Goal: Information Seeking & Learning: Understand process/instructions

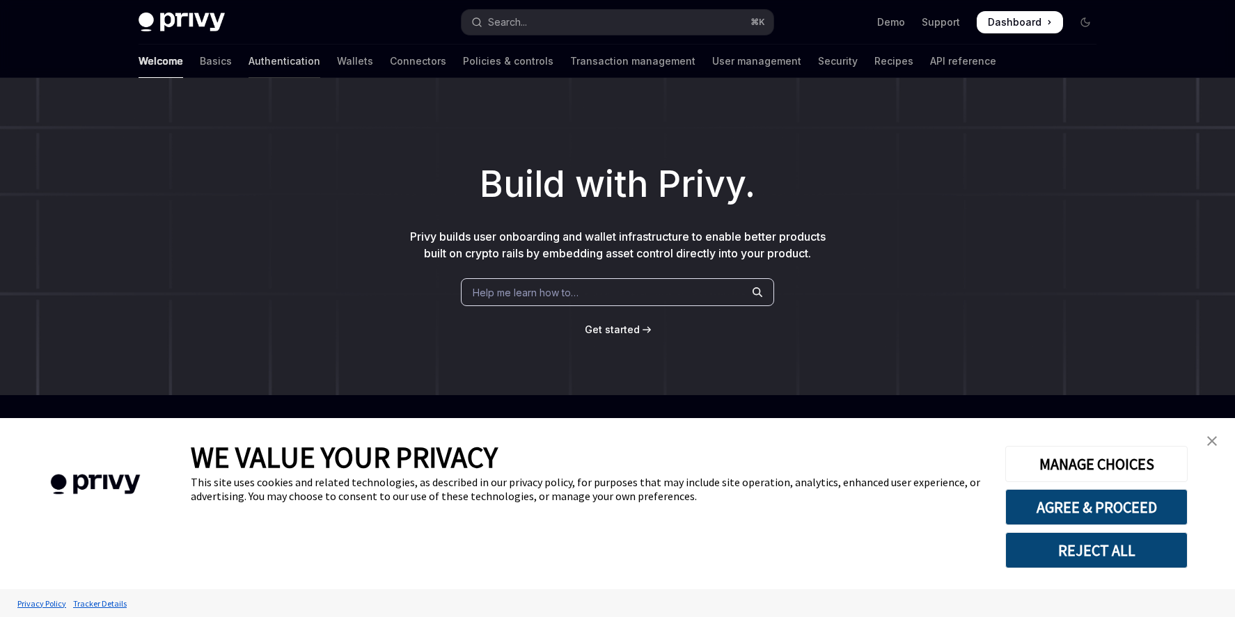
click at [249, 69] on link "Authentication" at bounding box center [285, 61] width 72 height 33
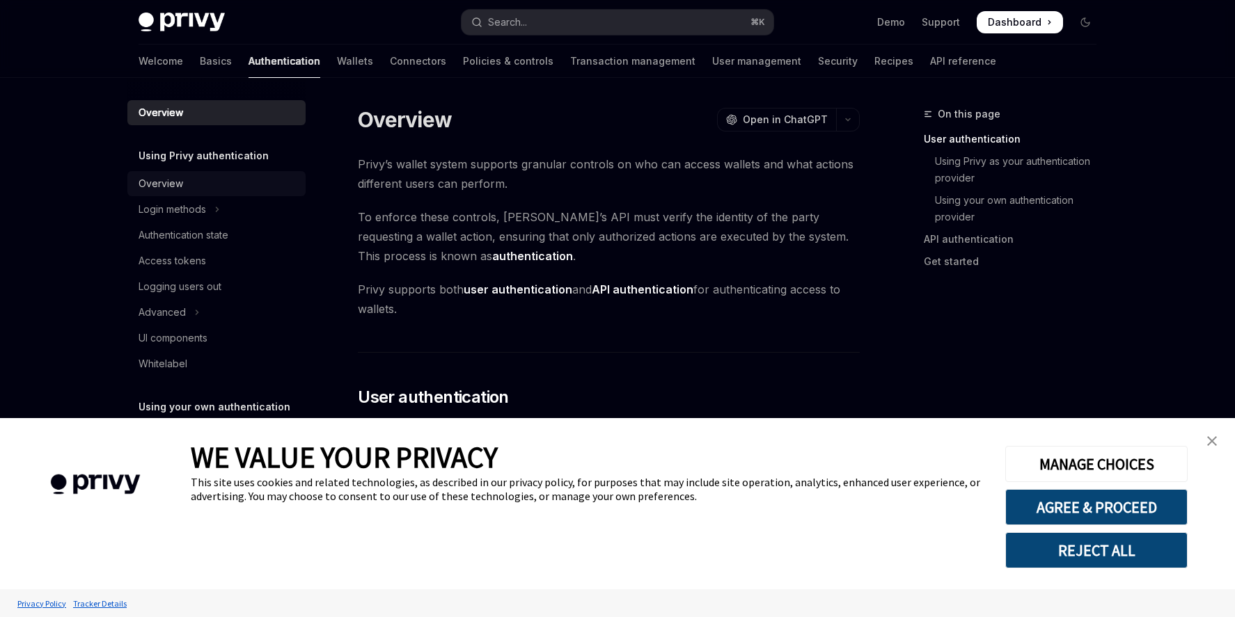
click at [166, 175] on div "Overview" at bounding box center [161, 183] width 45 height 17
type textarea "*"
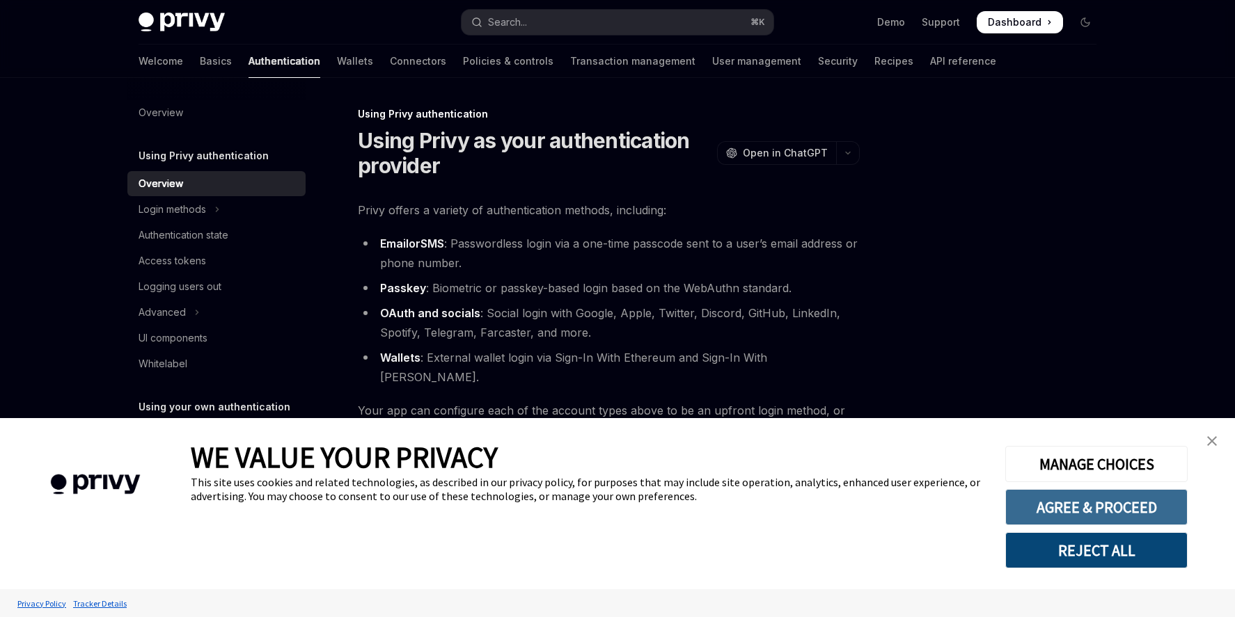
click at [1081, 512] on button "AGREE & PROCEED" at bounding box center [1096, 507] width 182 height 36
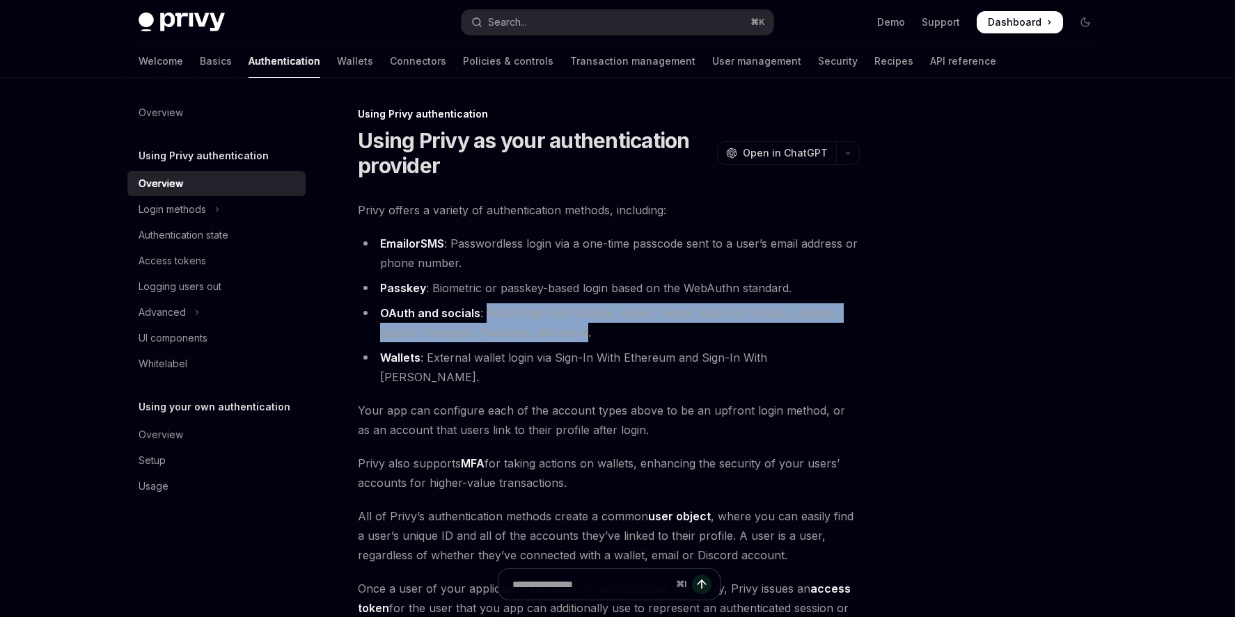
drag, startPoint x: 583, startPoint y: 337, endPoint x: 487, endPoint y: 317, distance: 98.0
click at [487, 317] on li "OAuth and socials : Social login with Google, Apple, Twitter, Discord, GitHub, …" at bounding box center [609, 323] width 502 height 39
click at [157, 212] on div "Login methods" at bounding box center [173, 209] width 68 height 17
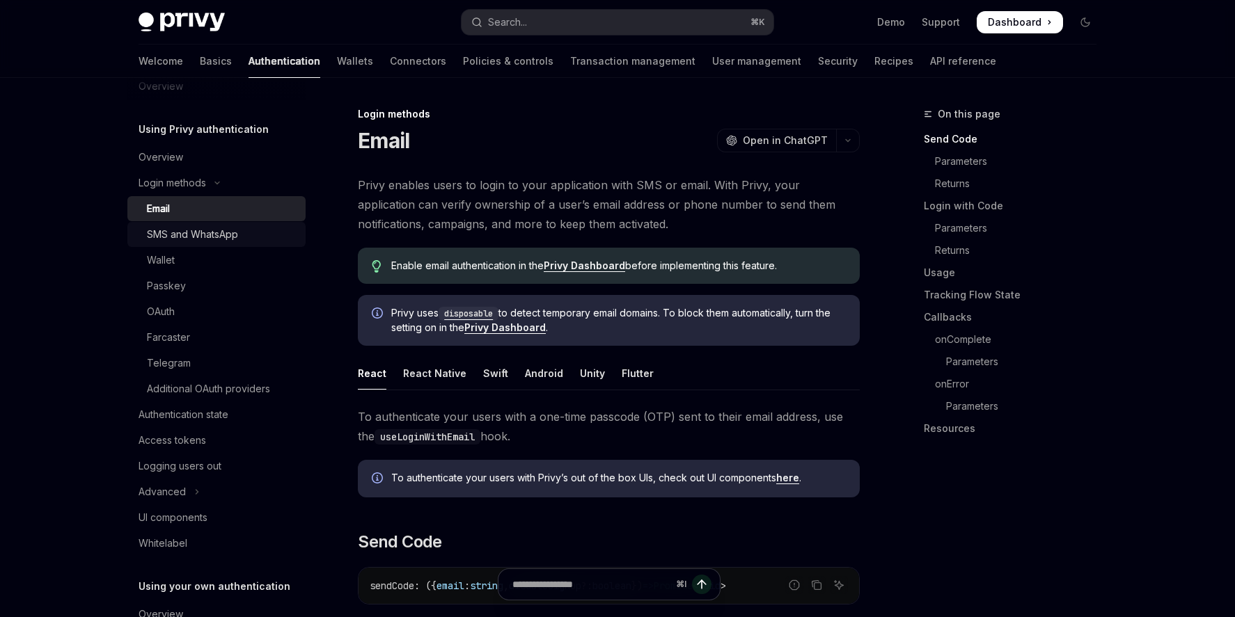
scroll to position [33, 0]
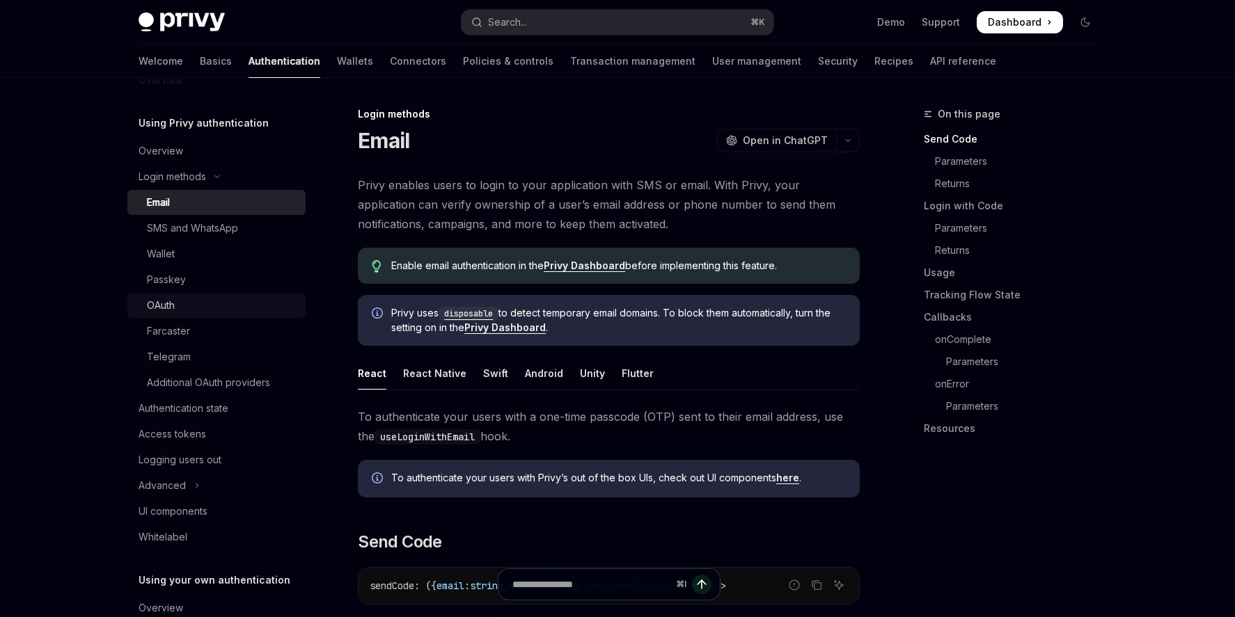
click at [177, 301] on div "OAuth" at bounding box center [222, 305] width 150 height 17
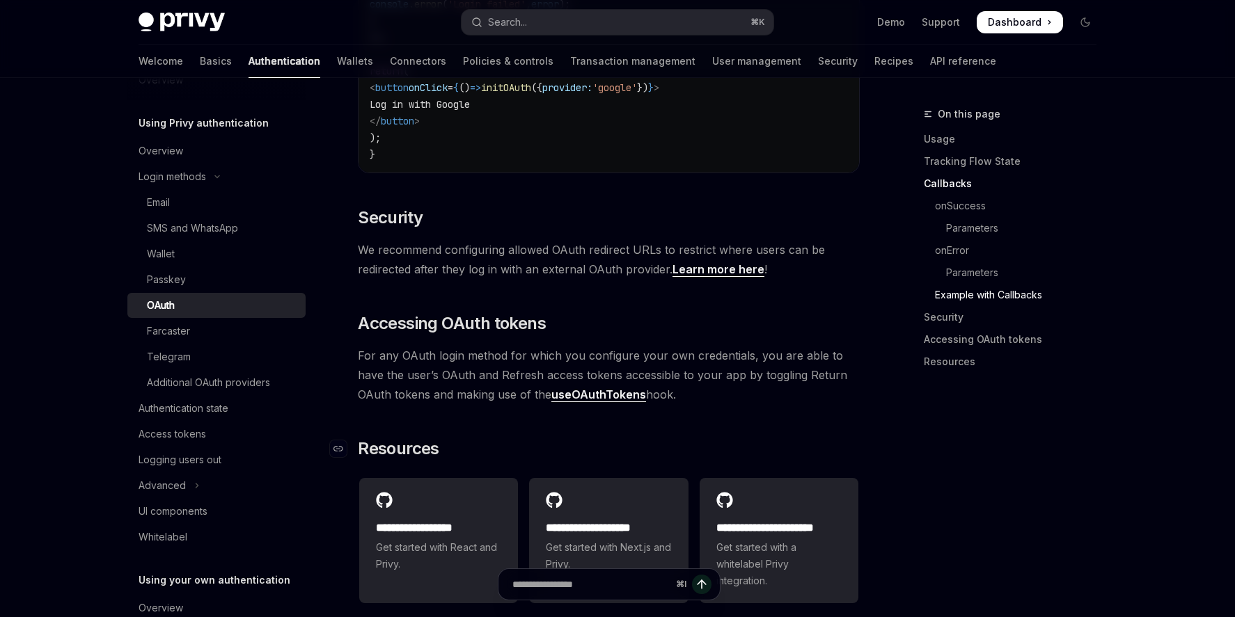
scroll to position [2886, 0]
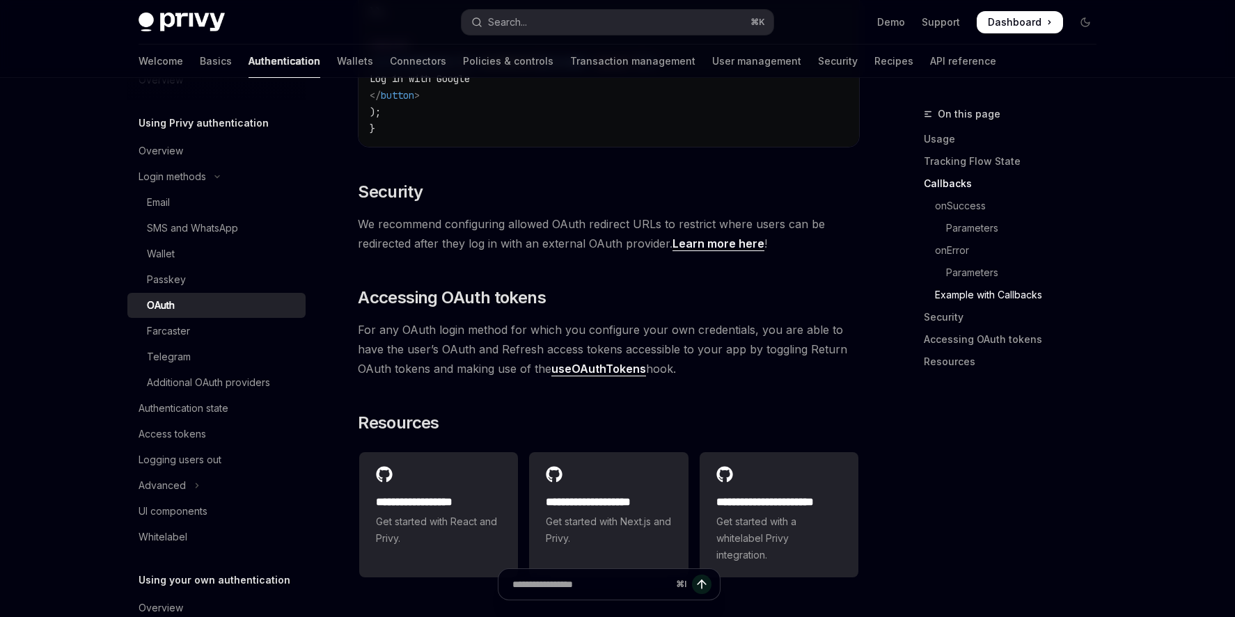
click at [578, 365] on link "useOAuthTokens" at bounding box center [598, 369] width 95 height 15
type textarea "*"
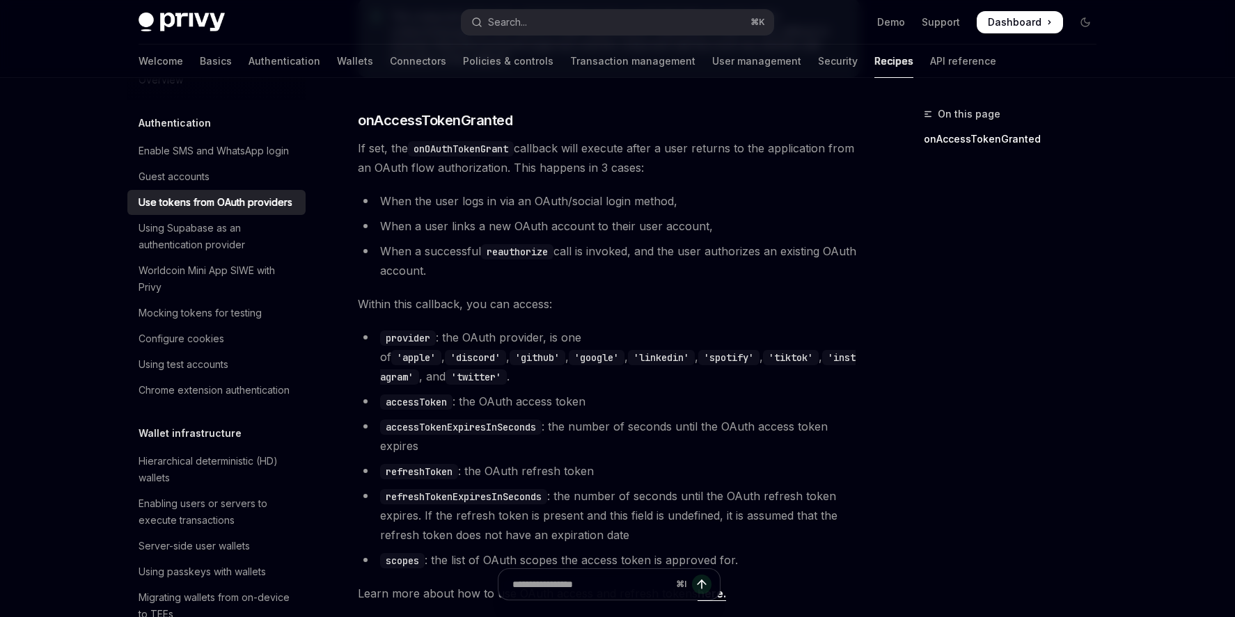
scroll to position [757, 0]
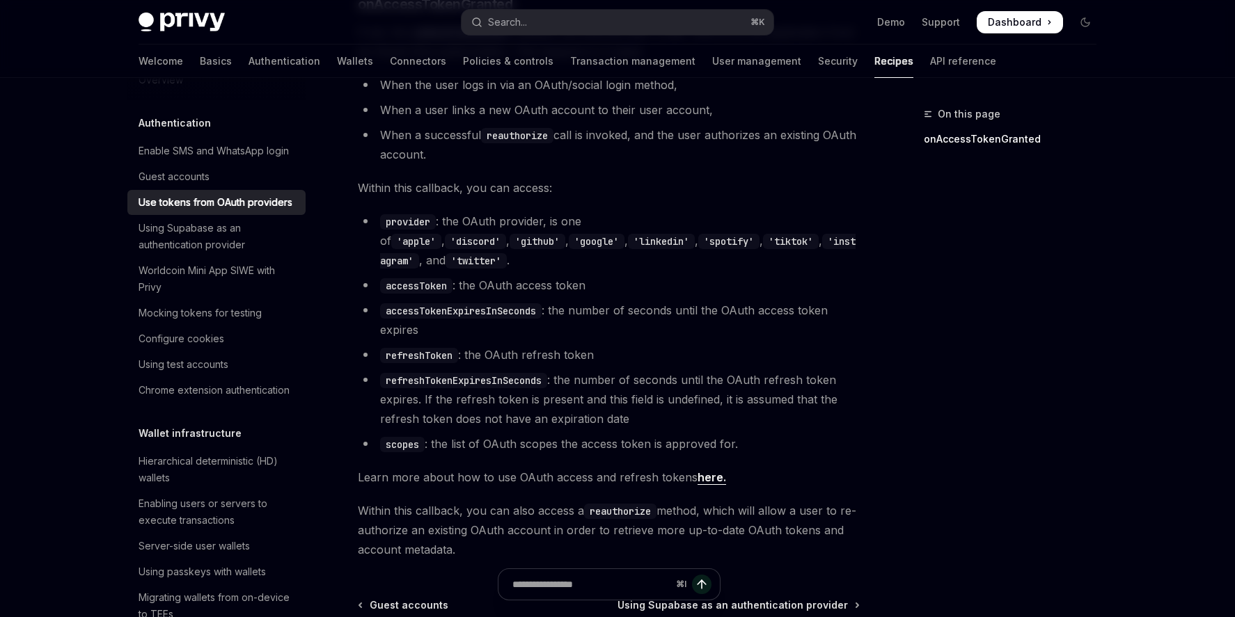
click at [565, 234] on code "'github'" at bounding box center [538, 241] width 56 height 15
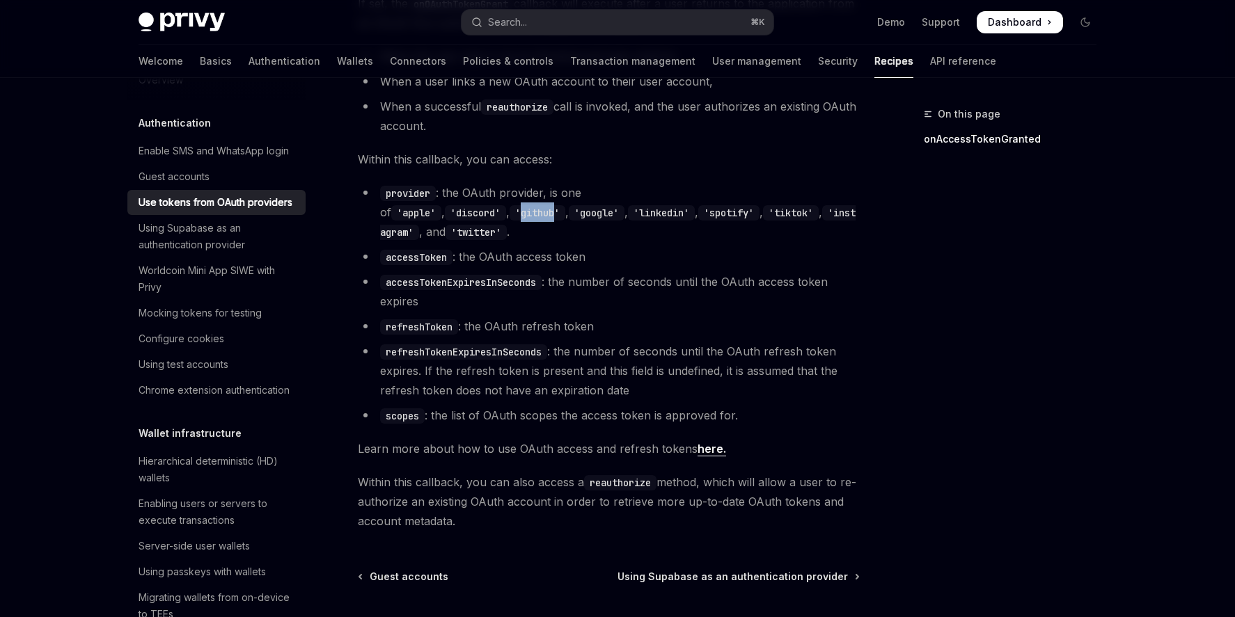
scroll to position [782, 0]
click at [544, 15] on button "Search... ⌘ K" at bounding box center [618, 22] width 312 height 25
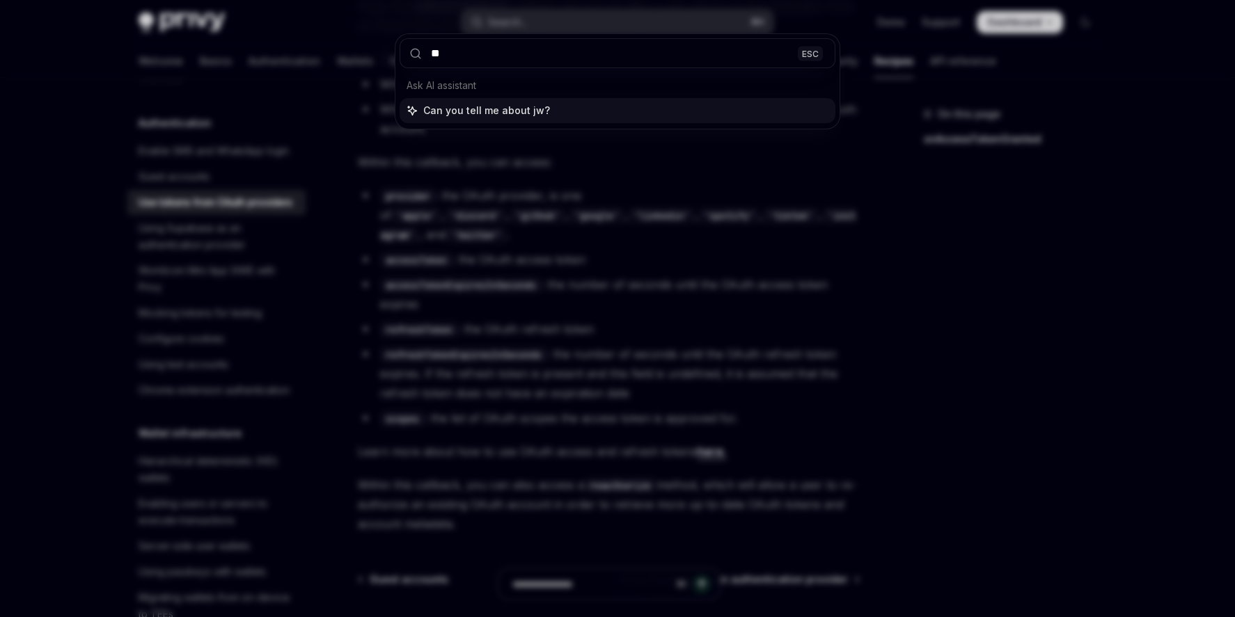
type input "***"
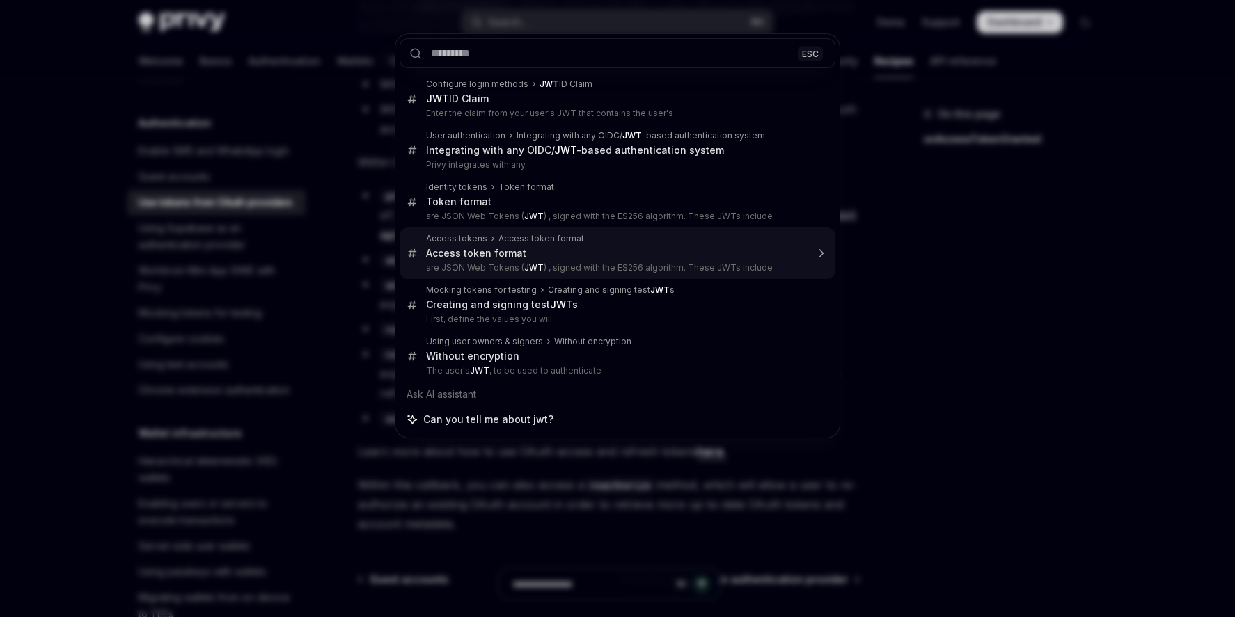
type textarea "*"
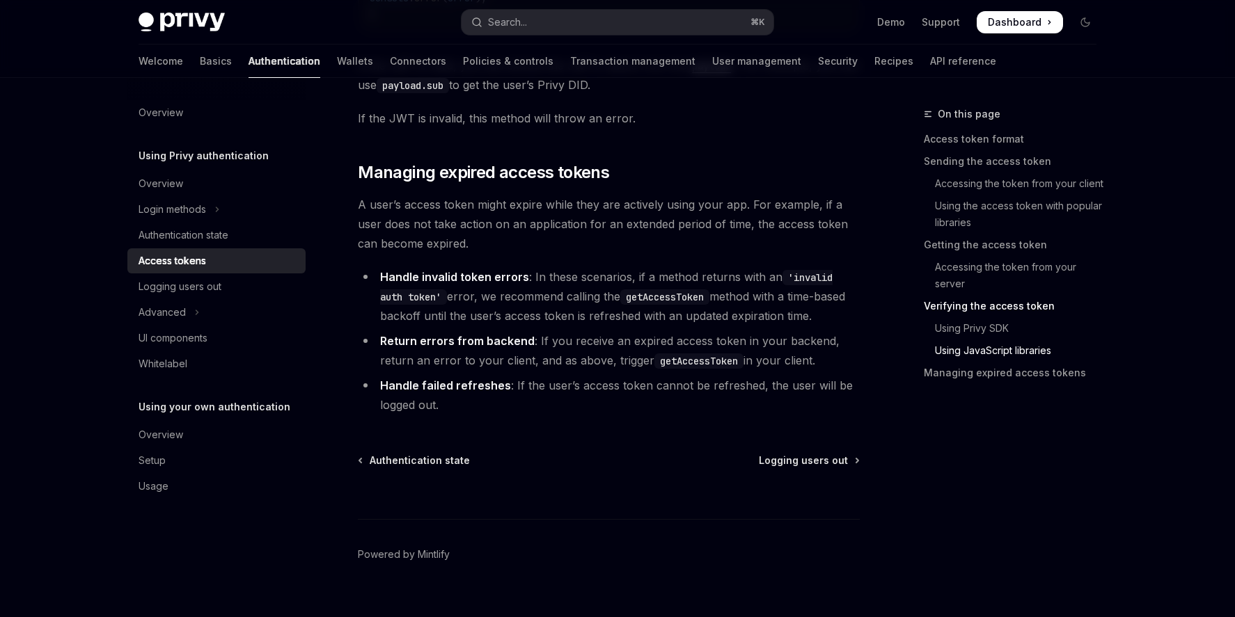
scroll to position [3756, 0]
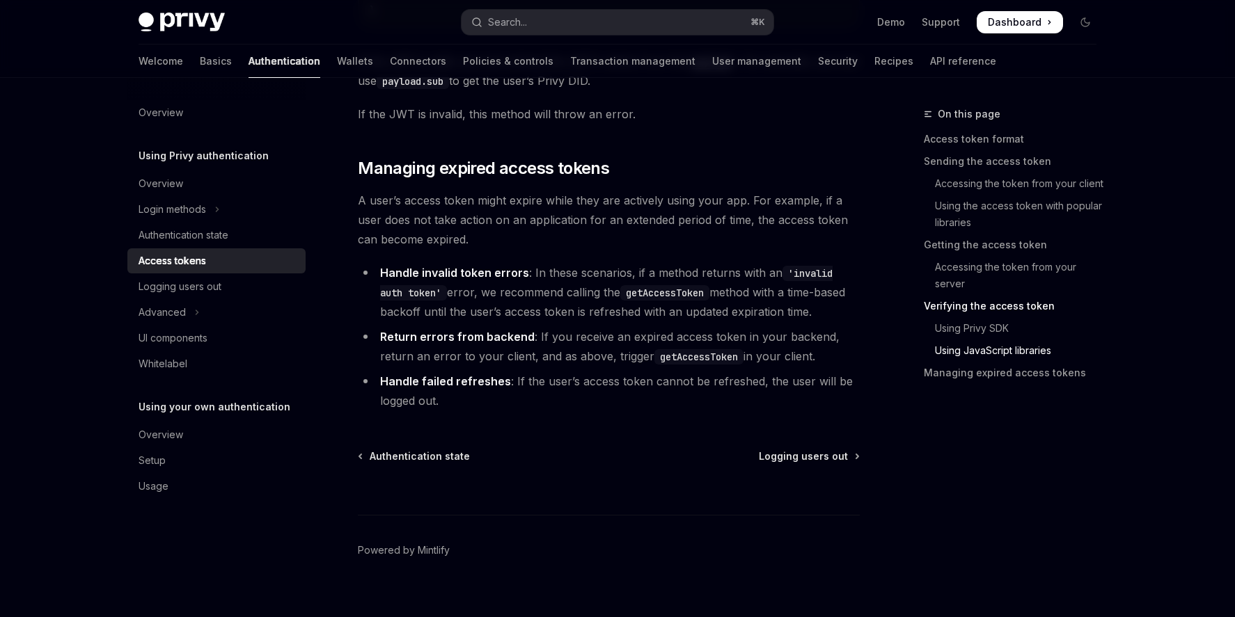
click at [854, 202] on span "A user’s access token might expire while they are actively using your app. For …" at bounding box center [609, 220] width 502 height 58
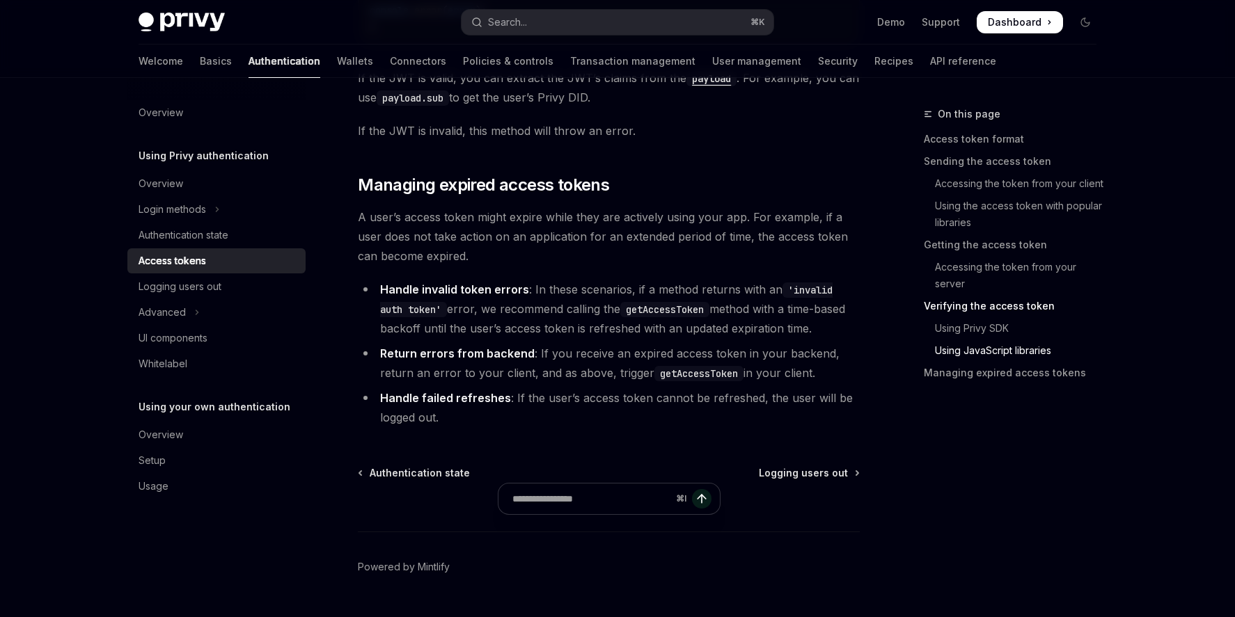
scroll to position [3786, 0]
